Goal: Information Seeking & Learning: Learn about a topic

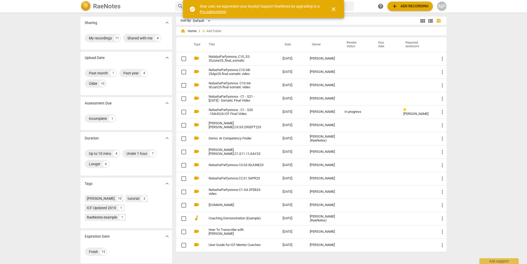
click at [474, 30] on div "Sharing expand_more My recordings 11 Shared with me 4 Upload Date expand_more P…" at bounding box center [263, 138] width 527 height 251
click at [335, 9] on span "close" at bounding box center [333, 9] width 6 height 6
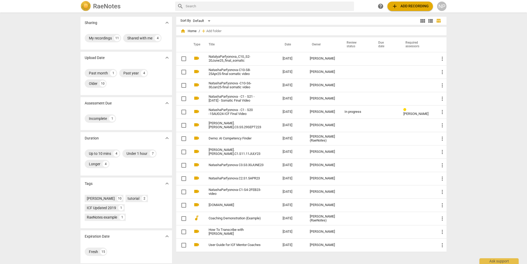
click at [474, 44] on div "Sharing expand_more My recordings 11 Shared with me 4 Upload Date expand_more P…" at bounding box center [263, 138] width 527 height 251
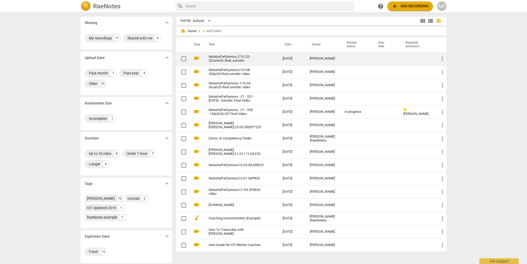
click at [227, 57] on link "NatalyaParfyonova_C10_S2-20June25_final_somatic" at bounding box center [236, 59] width 55 height 8
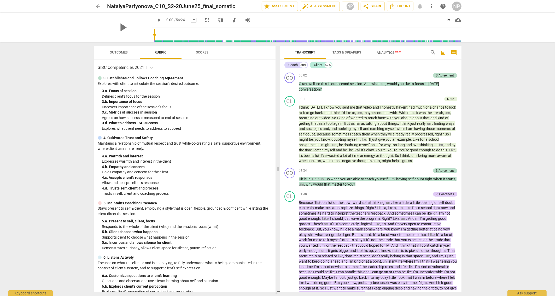
click at [544, 74] on div "arrow_back NatalyaParfyonova_C10_S2-20June25_final_somatic edit star Assessment…" at bounding box center [277, 148] width 555 height 296
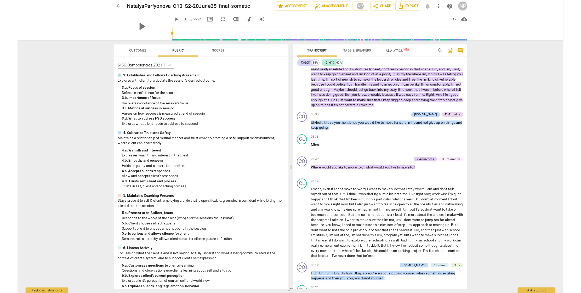
scroll to position [207, 0]
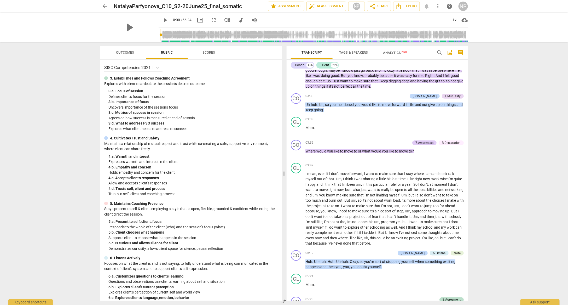
click at [537, 146] on div "arrow_back NatalyaParfyonova_C10_S2-20June25_final_somatic edit star Assessment…" at bounding box center [284, 152] width 568 height 305
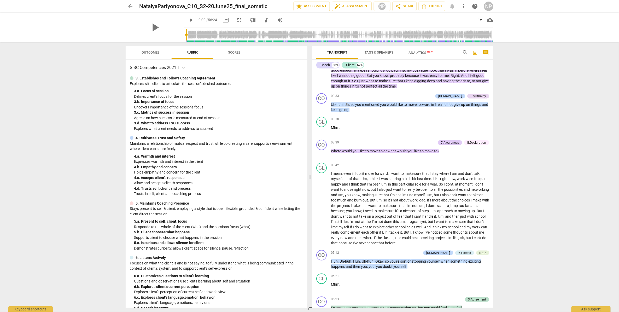
click at [592, 118] on div "arrow_back NatalyaParfyonova_C10_S2-20June25_final_somatic edit star Assessment…" at bounding box center [309, 156] width 619 height 312
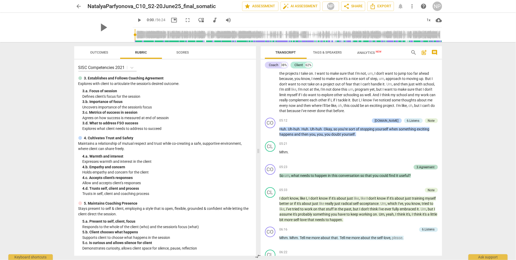
scroll to position [348, 0]
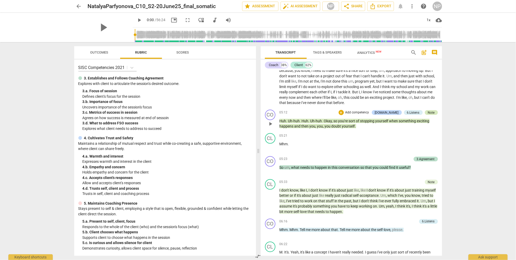
click at [430, 111] on div "Note" at bounding box center [431, 112] width 7 height 5
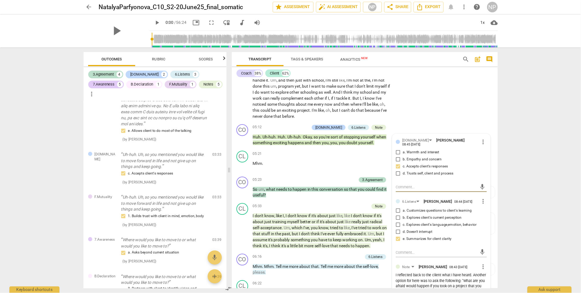
scroll to position [412, 0]
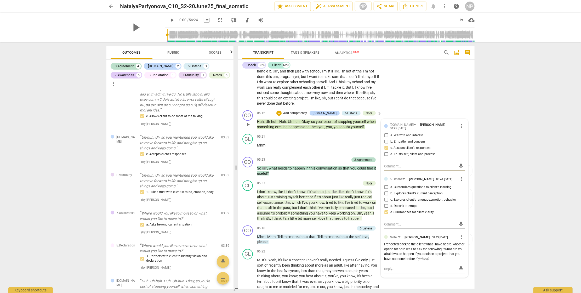
click at [428, 262] on div "I reflected back to the client what I have heard. Another option for here was t…" at bounding box center [424, 252] width 81 height 20
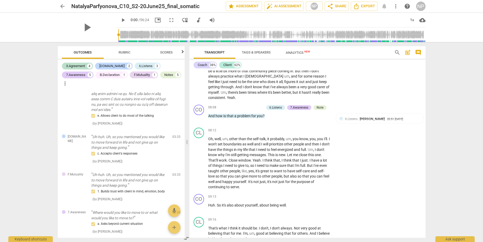
scroll to position [693, 0]
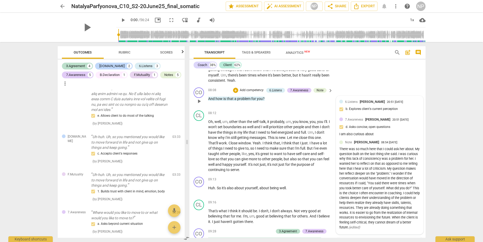
click at [395, 145] on div "08:54 [DATE]" at bounding box center [389, 142] width 16 height 3
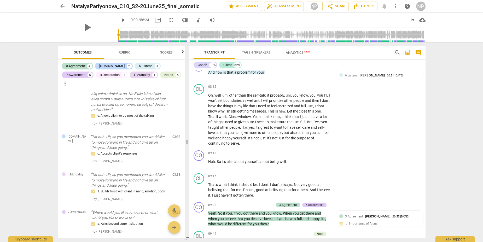
scroll to position [729, 0]
